Goal: Check status: Check status

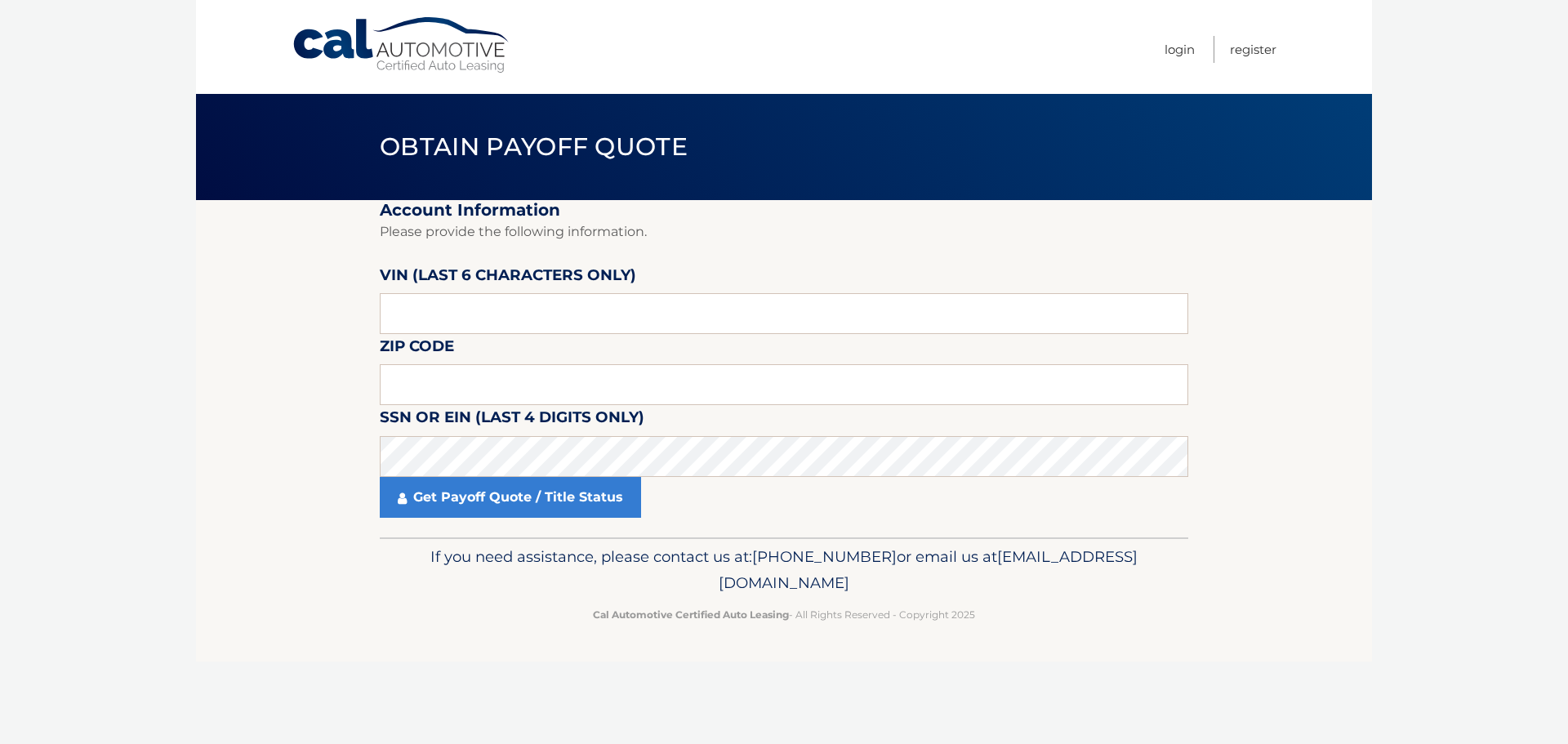
click at [438, 293] on label "VIN (last 6 characters only)" at bounding box center [508, 278] width 257 height 30
click at [432, 311] on input "text" at bounding box center [784, 314] width 809 height 41
type input "194235"
type input "19073"
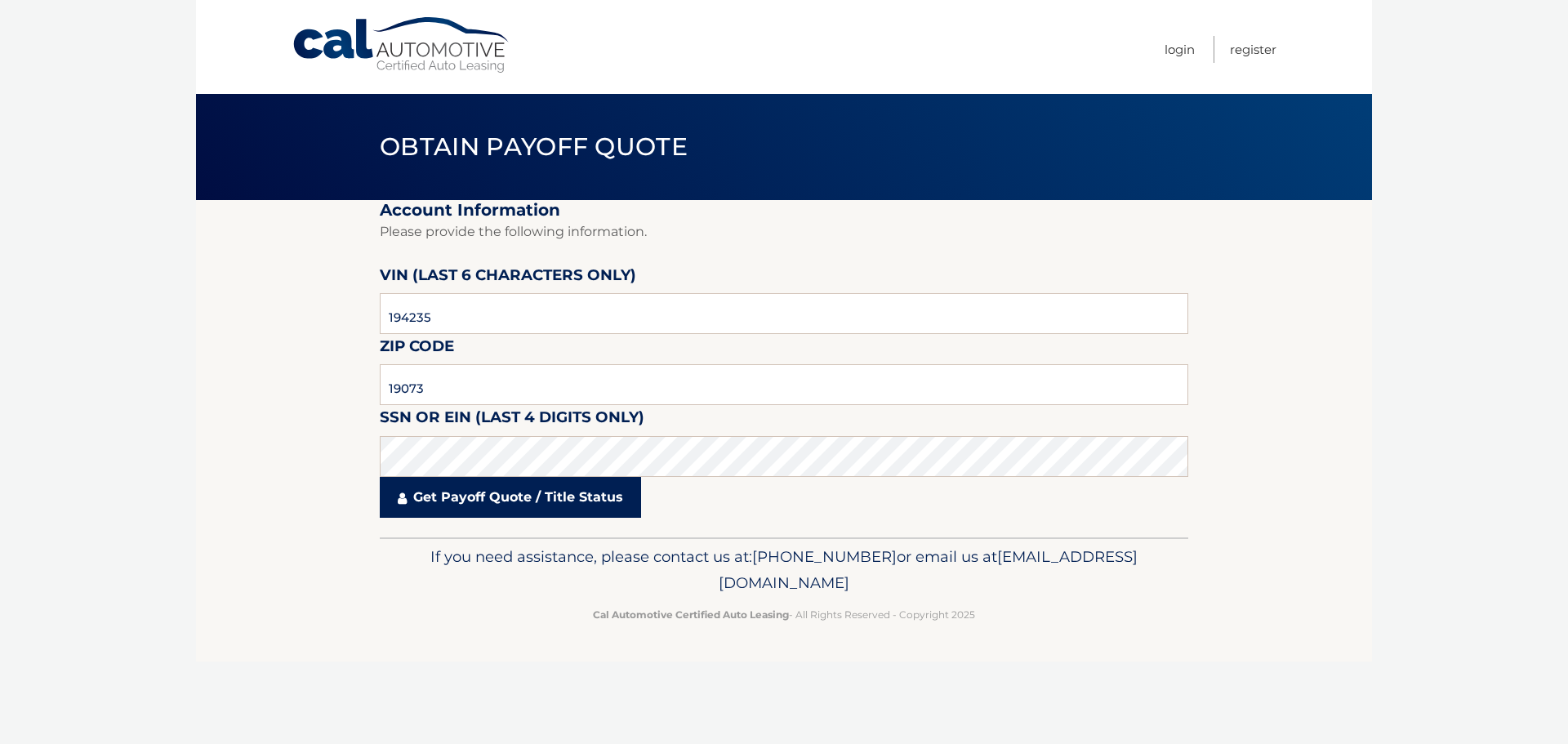
click at [427, 499] on link "Get Payoff Quote / Title Status" at bounding box center [510, 497] width 261 height 41
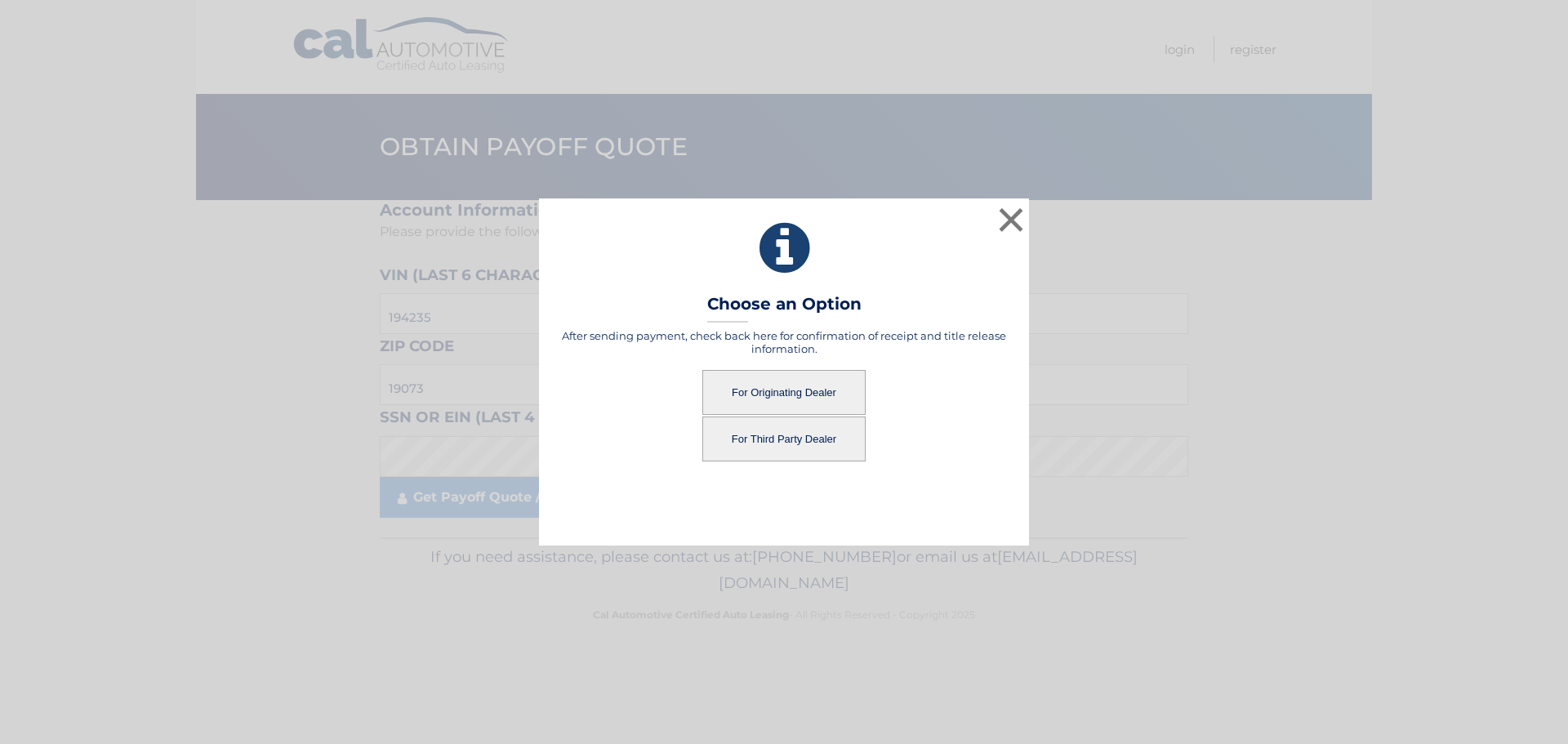
click at [799, 449] on button "For Third Party Dealer" at bounding box center [784, 438] width 163 height 45
click at [799, 434] on button "For Third Party Dealer" at bounding box center [784, 438] width 163 height 45
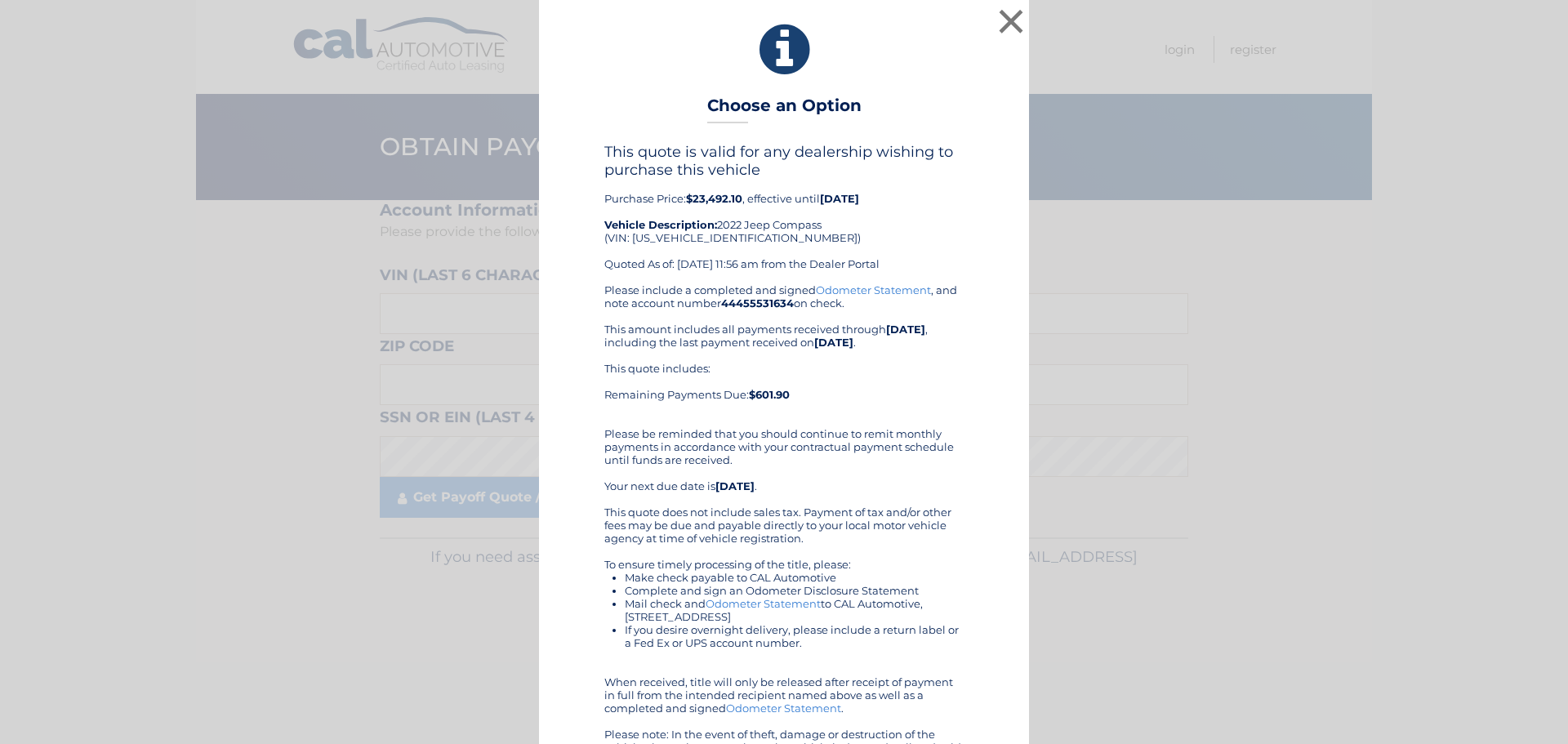
click at [672, 236] on div "This quote is valid for any dealership wishing to purchase this vehicle Purchas…" at bounding box center [784, 213] width 359 height 141
copy div "[US_VEHICLE_IDENTIFICATION_NUMBER]"
click at [1008, 18] on button "×" at bounding box center [1011, 21] width 32 height 32
